Goal: Check status: Check status

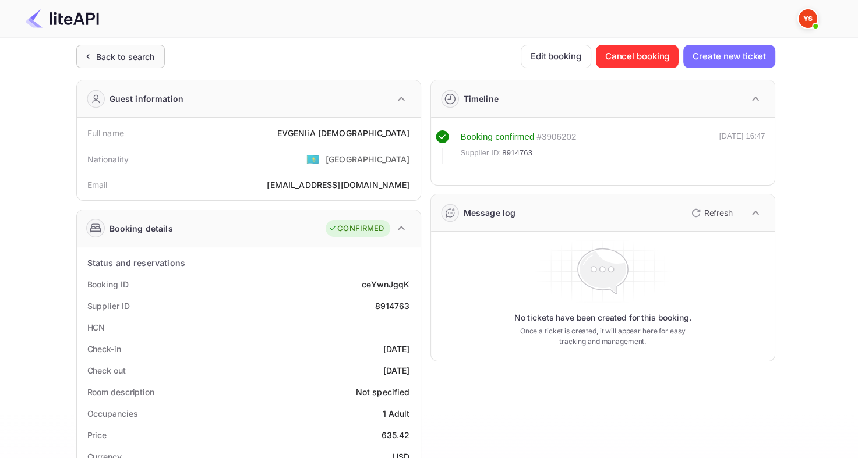
click at [121, 59] on div "Back to search" at bounding box center [125, 57] width 59 height 12
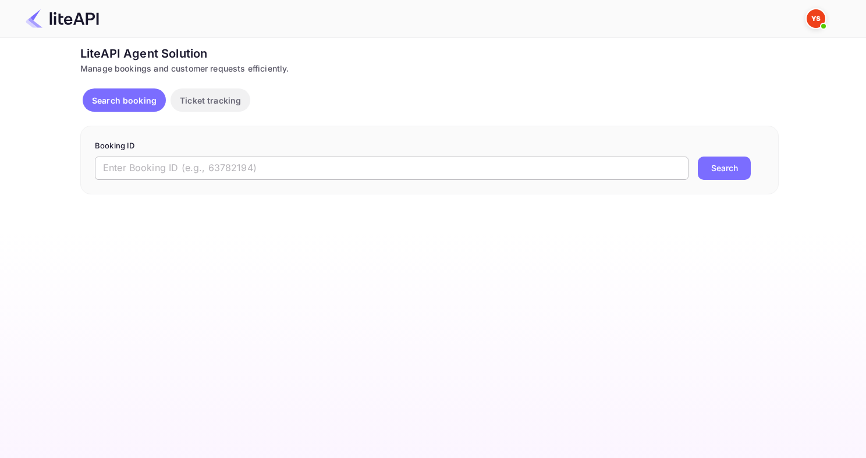
click at [323, 165] on input "text" at bounding box center [392, 168] width 594 height 23
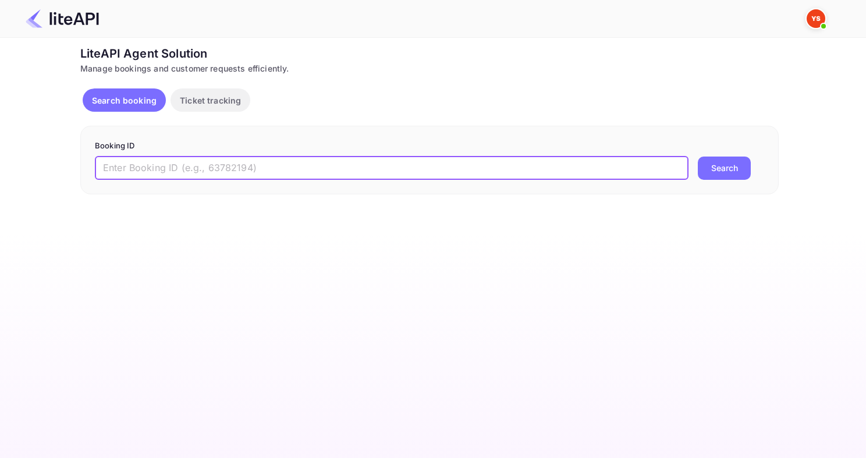
paste input "8842884"
type input "8842884"
click at [698, 157] on button "Search" at bounding box center [724, 168] width 53 height 23
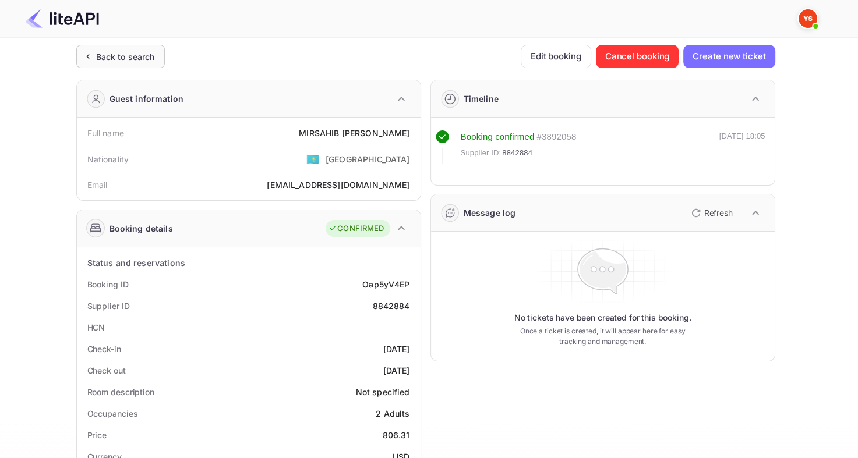
click at [116, 58] on div "Back to search" at bounding box center [125, 57] width 59 height 12
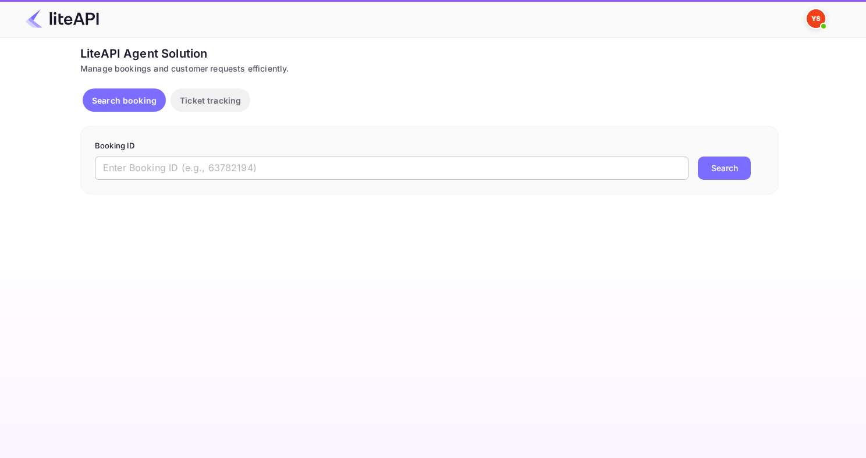
click at [317, 164] on input "text" at bounding box center [392, 168] width 594 height 23
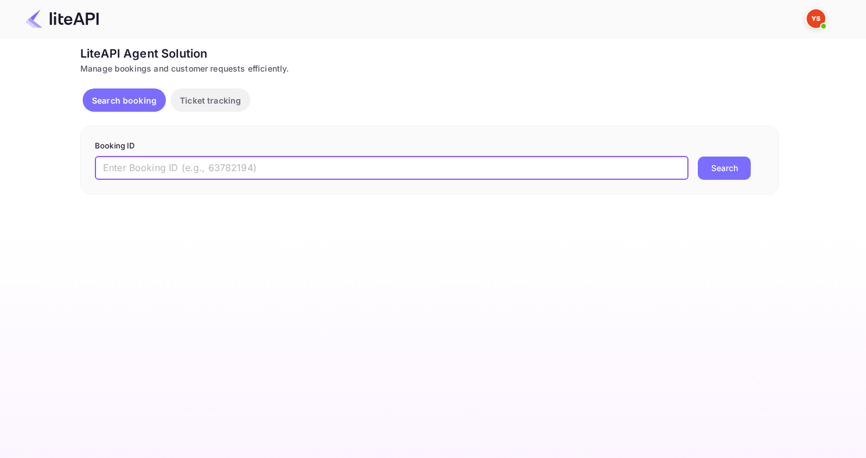
paste input "8604649"
type input "8604649"
click at [698, 157] on button "Search" at bounding box center [724, 168] width 53 height 23
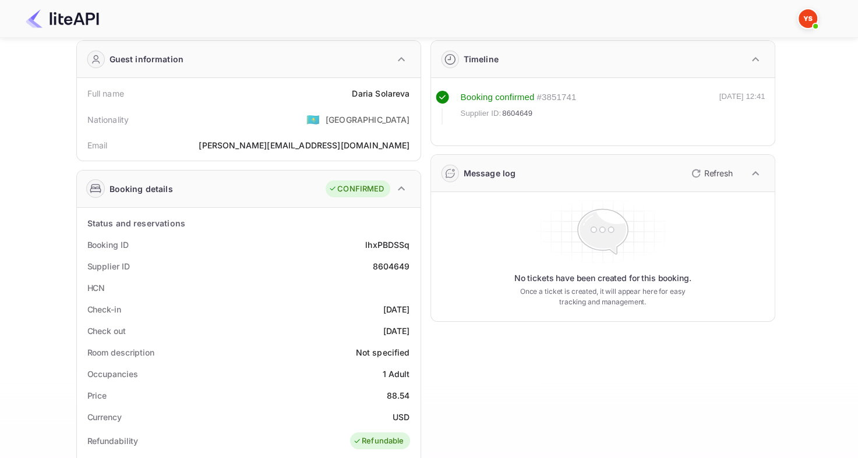
scroll to position [58, 0]
